Goal: Information Seeking & Learning: Learn about a topic

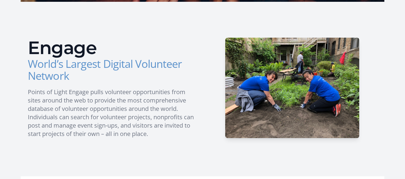
scroll to position [60, 0]
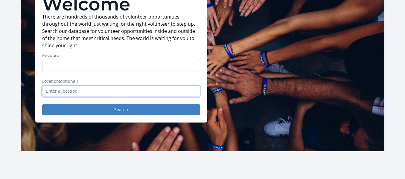
click at [108, 90] on input "text" at bounding box center [121, 91] width 158 height 11
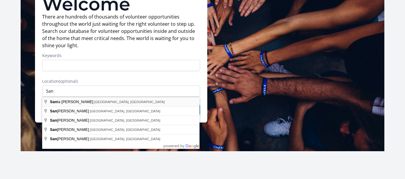
type input "Santa Clara, CA, USA"
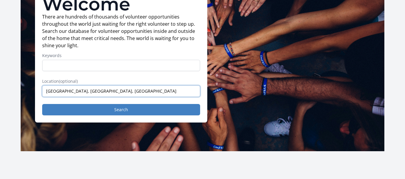
click at [110, 96] on input "Santa Clara, CA, USA" at bounding box center [121, 91] width 158 height 11
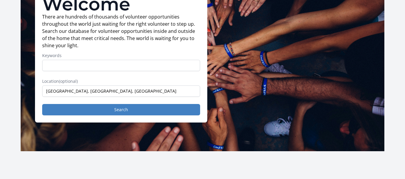
click at [115, 71] on form "Keywords Location (optional) Santa Clara, CA, USA Search" at bounding box center [121, 84] width 158 height 63
click at [107, 69] on input "Keywords" at bounding box center [121, 65] width 158 height 11
type input "Home health aide"
click at [42, 104] on button "Search" at bounding box center [121, 109] width 158 height 11
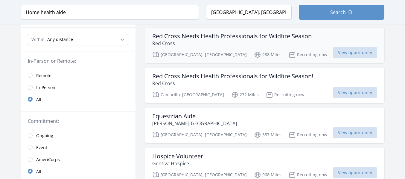
scroll to position [120, 0]
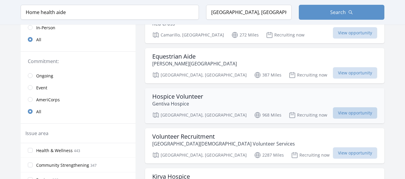
click at [346, 112] on span "View opportunity" at bounding box center [355, 112] width 44 height 11
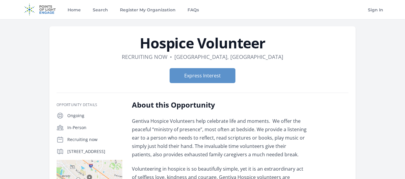
scroll to position [30, 0]
